Goal: Task Accomplishment & Management: Manage account settings

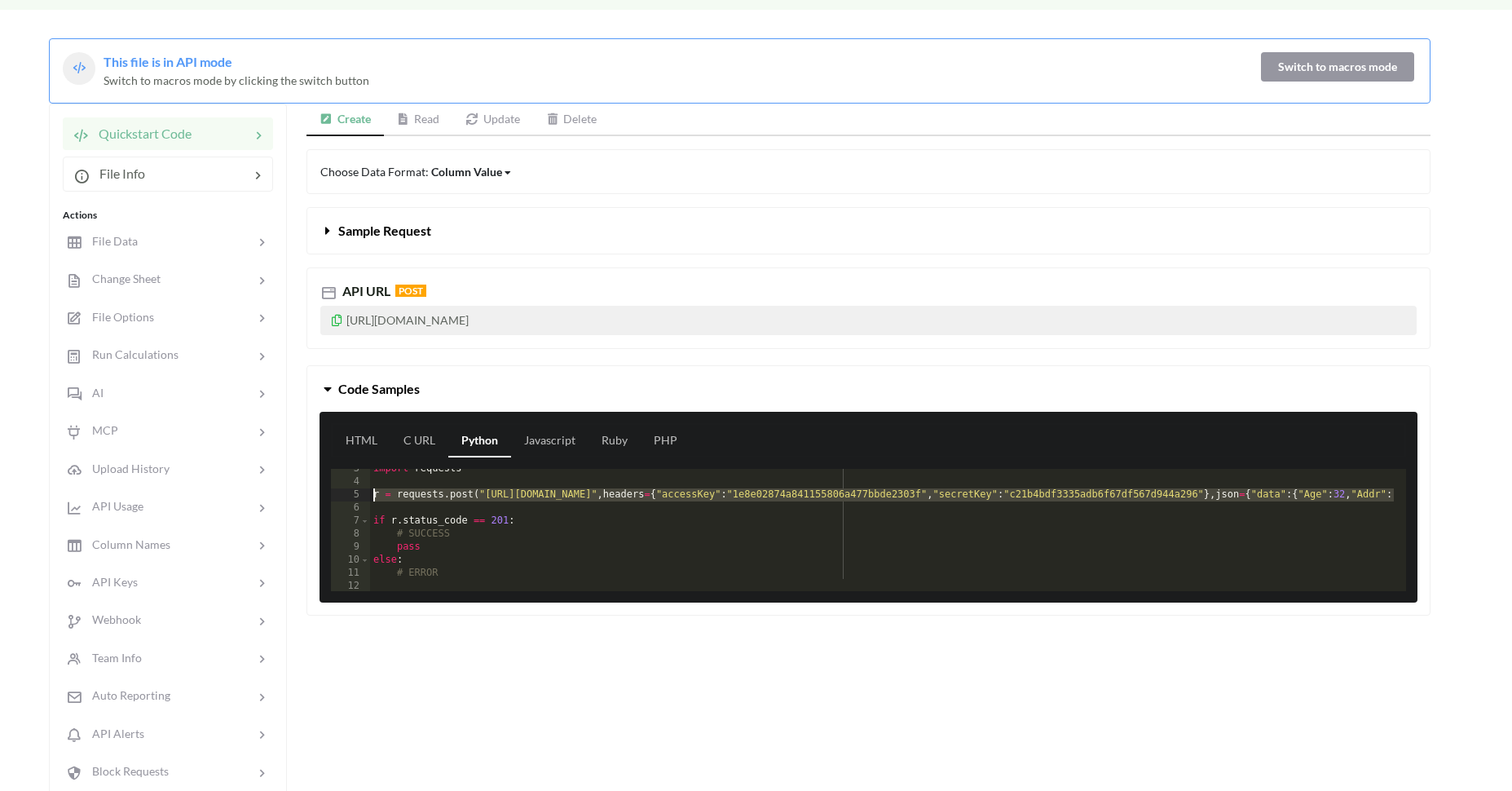
scroll to position [33, 0]
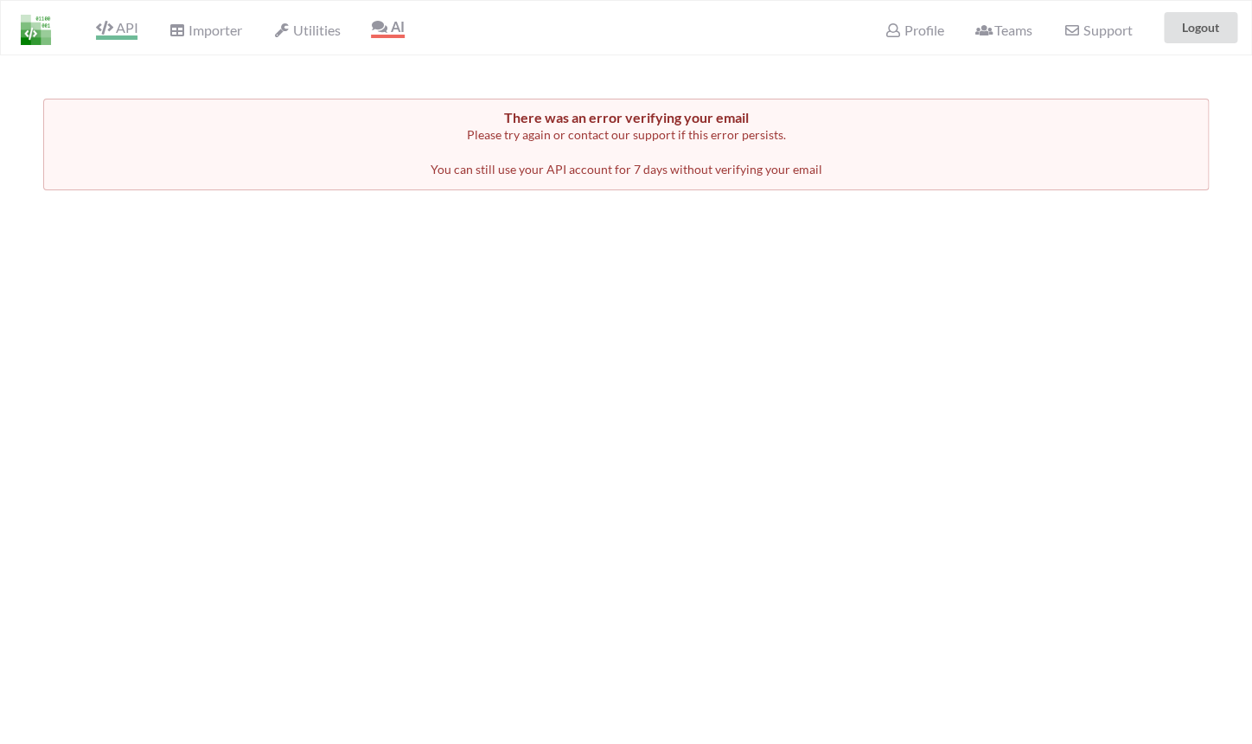
click at [137, 26] on span "API" at bounding box center [116, 29] width 41 height 21
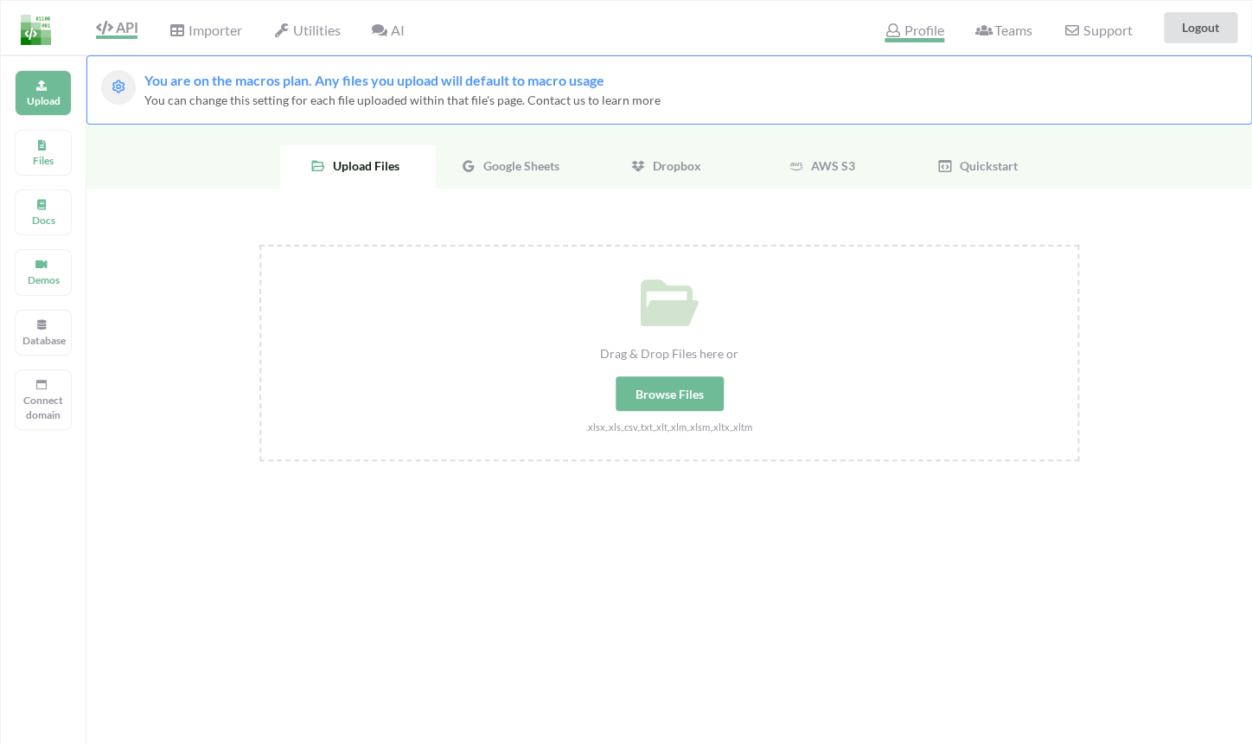
click at [903, 22] on div "Profile" at bounding box center [913, 28] width 81 height 38
click at [903, 23] on span "Profile" at bounding box center [913, 32] width 59 height 21
